Goal: Task Accomplishment & Management: Manage account settings

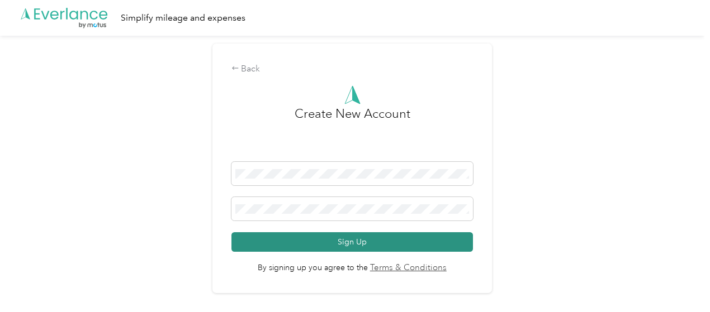
click at [296, 240] on button "Sign Up" at bounding box center [352, 243] width 242 height 20
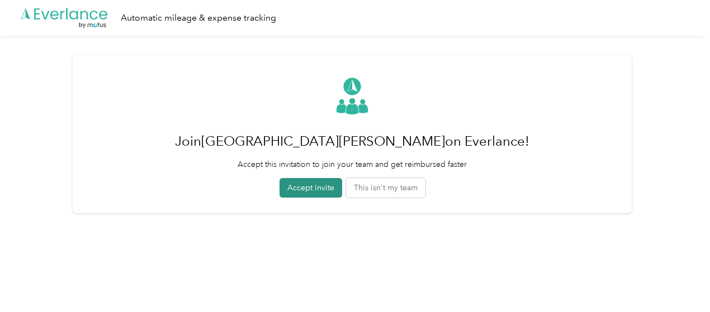
click at [305, 186] on button "Accept invite" at bounding box center [311, 188] width 63 height 20
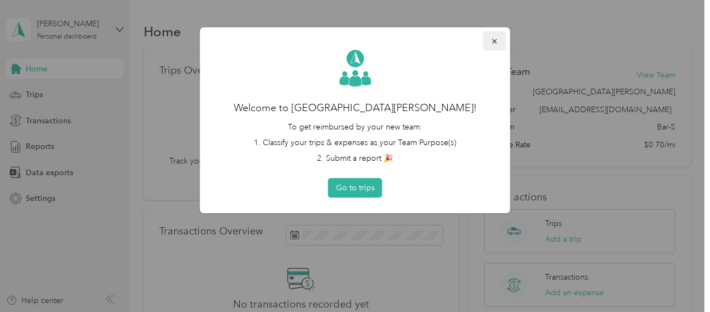
click at [494, 37] on icon "button" at bounding box center [495, 41] width 8 height 8
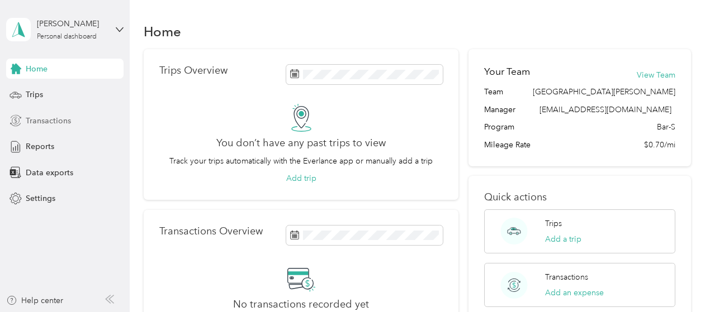
click at [58, 119] on span "Transactions" at bounding box center [48, 121] width 45 height 12
